Goal: Transaction & Acquisition: Subscribe to service/newsletter

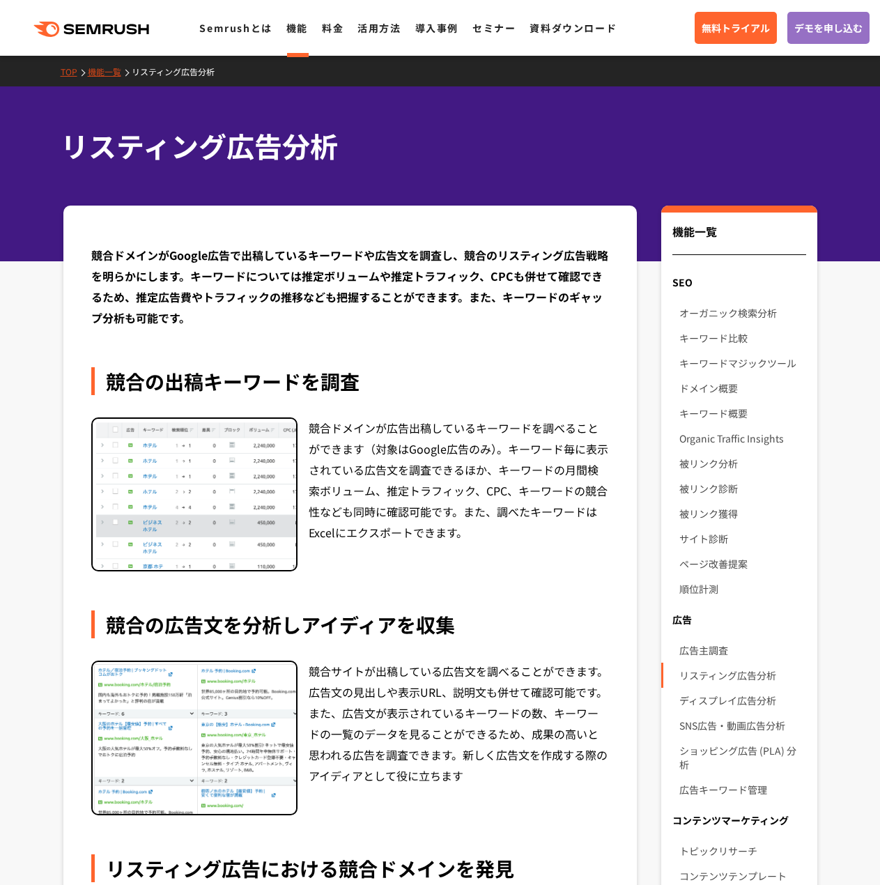
click at [338, 35] on li "料金" at bounding box center [333, 28] width 22 height 18
click at [335, 31] on link "料金" at bounding box center [333, 28] width 22 height 14
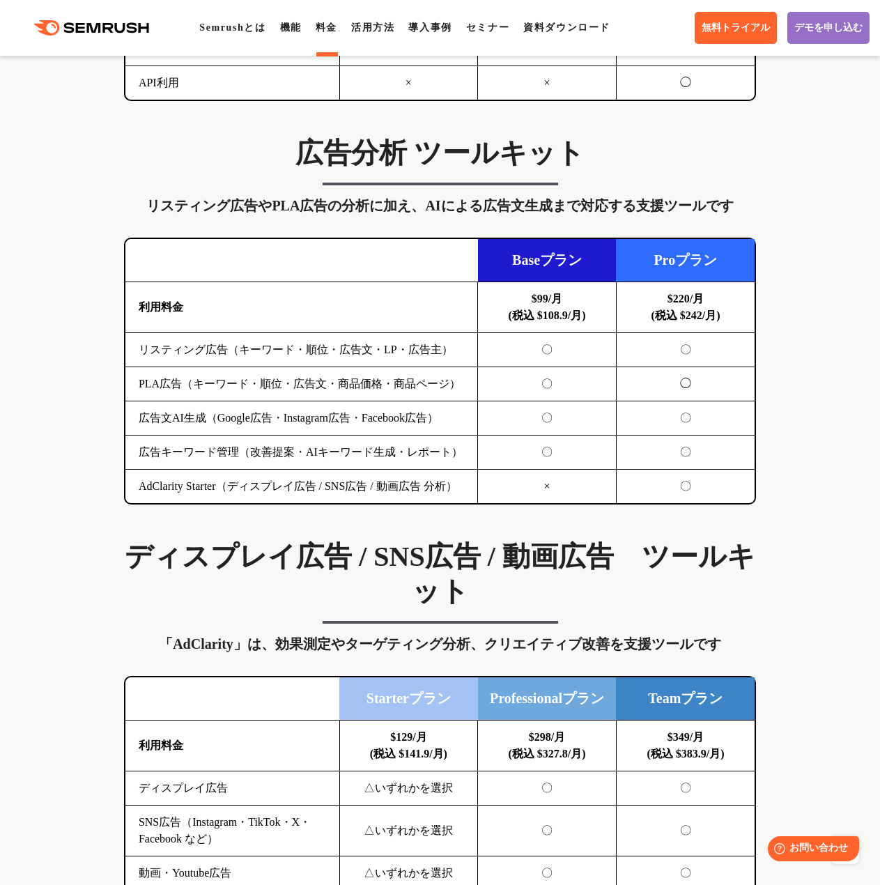
scroll to position [1394, 0]
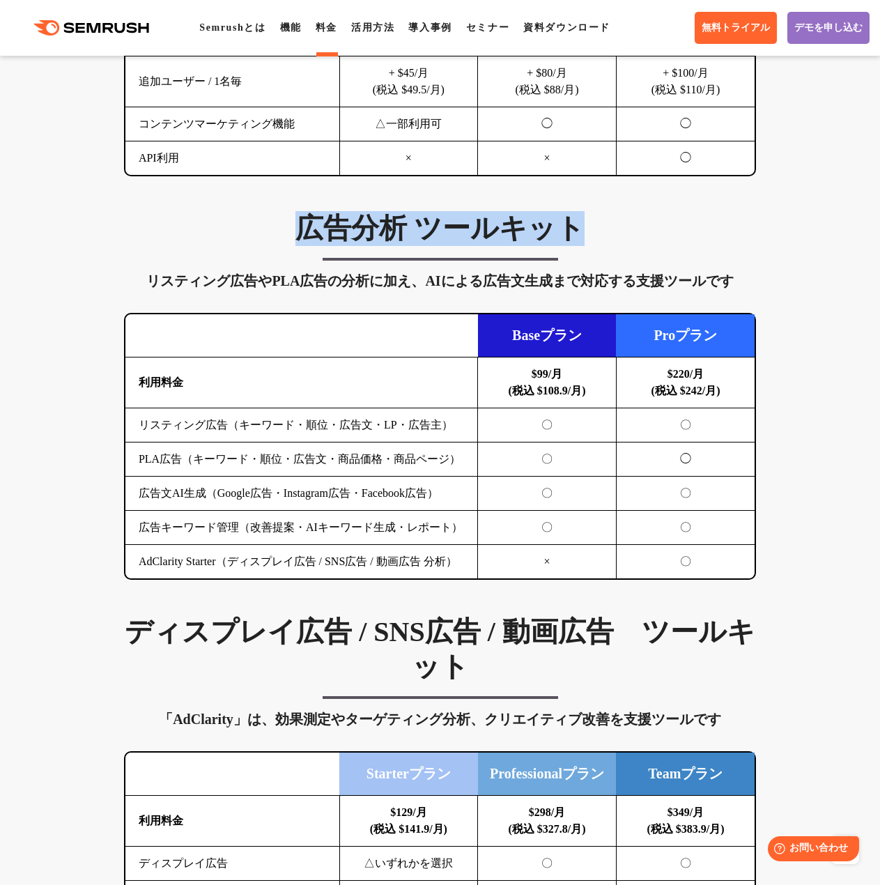
drag, startPoint x: 590, startPoint y: 237, endPoint x: 307, endPoint y: 232, distance: 282.3
click at [307, 232] on h3 "広告分析 ツールキット" at bounding box center [440, 228] width 632 height 35
copy h3 "広告分析 ツールキット"
